Goal: Transaction & Acquisition: Subscribe to service/newsletter

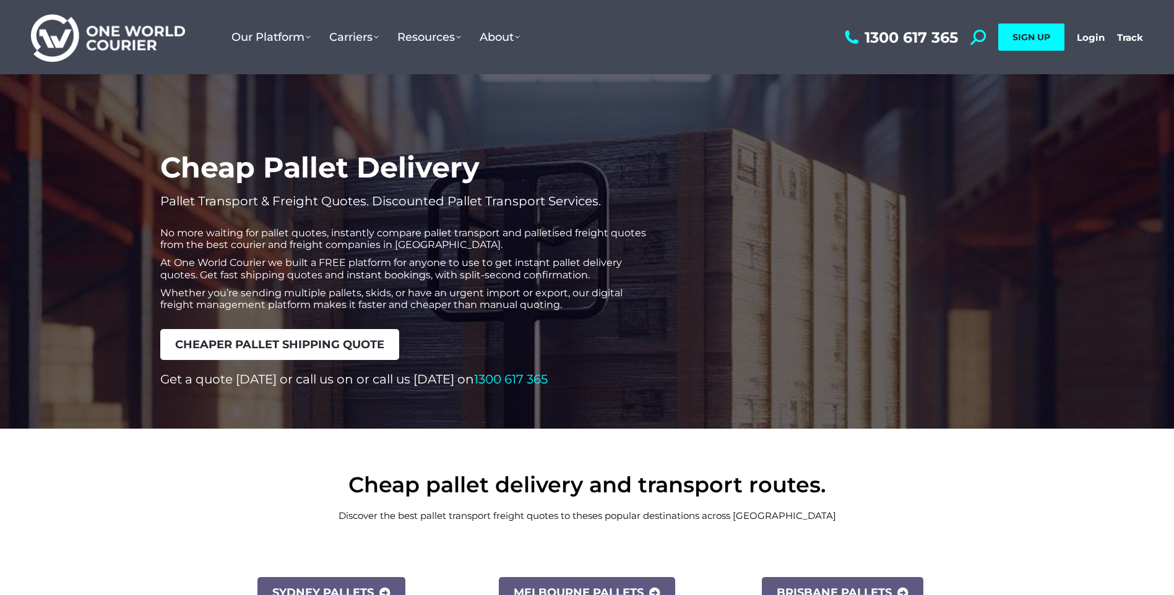
click at [357, 333] on link "cheaper pallet shipping quote" at bounding box center [279, 344] width 239 height 31
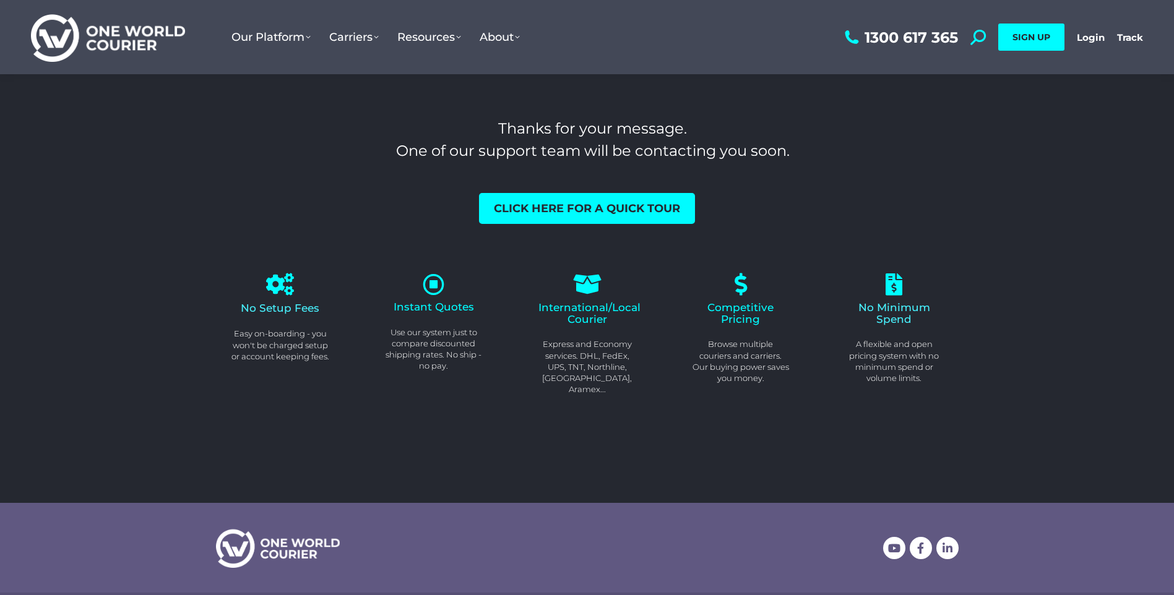
click at [429, 306] on span "Instant Quotes" at bounding box center [434, 307] width 80 height 12
click at [430, 286] on icon at bounding box center [434, 284] width 24 height 24
click at [1053, 39] on link "SIGN UP" at bounding box center [1031, 37] width 66 height 27
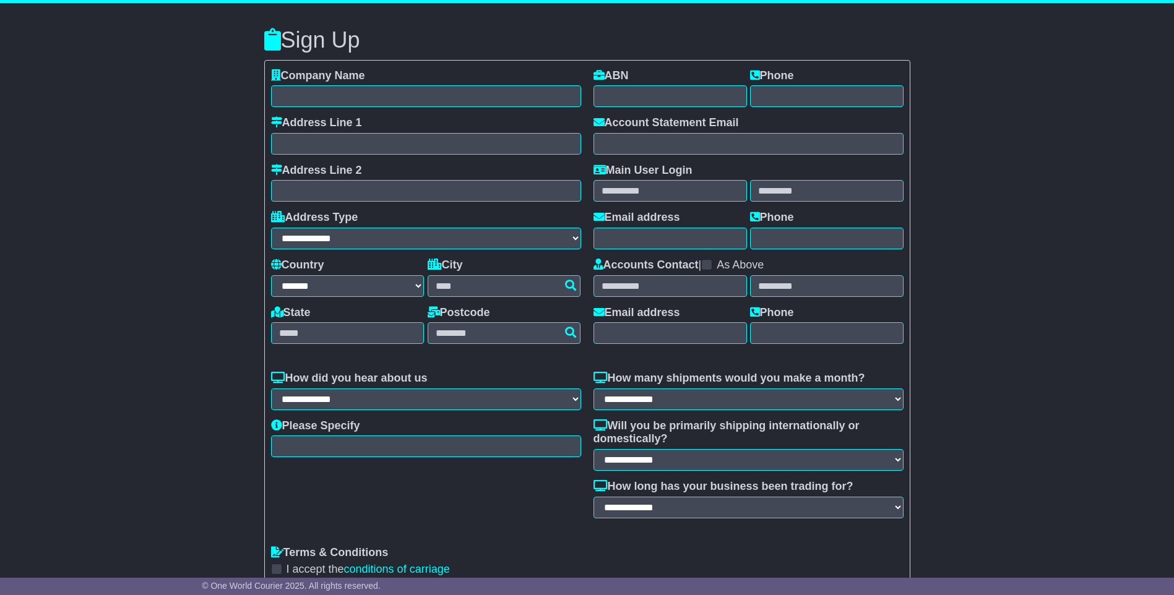
select select "**"
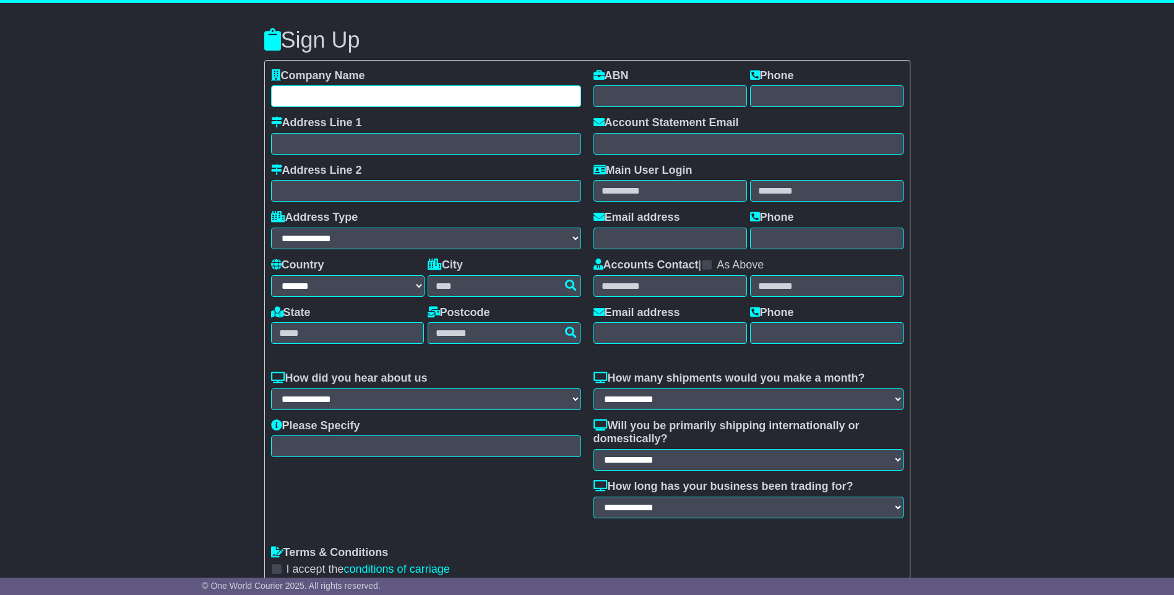
click at [451, 95] on input "text" at bounding box center [426, 96] width 310 height 22
